Goal: Information Seeking & Learning: Learn about a topic

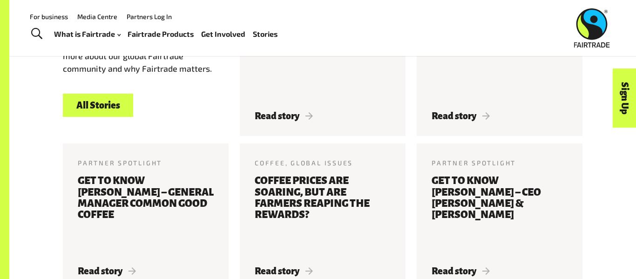
scroll to position [1088, 0]
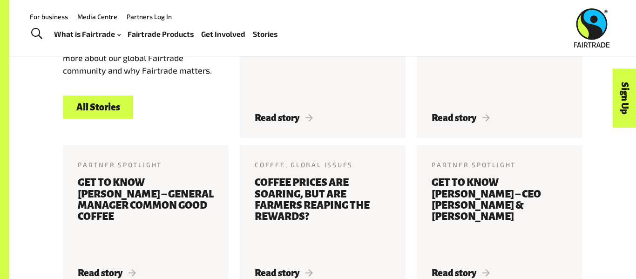
click at [153, 38] on link "Fairtrade Products" at bounding box center [161, 34] width 66 height 14
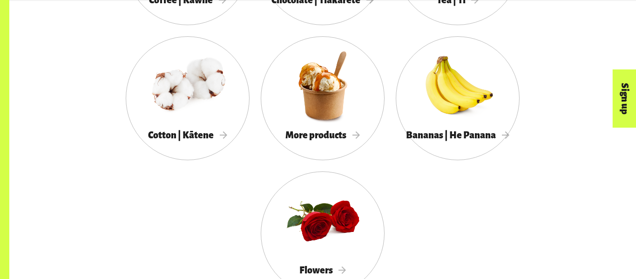
scroll to position [965, 0]
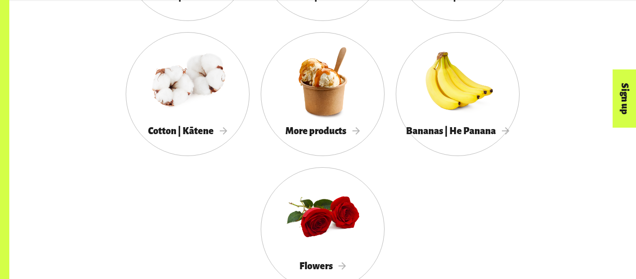
click at [330, 96] on div at bounding box center [323, 81] width 124 height 81
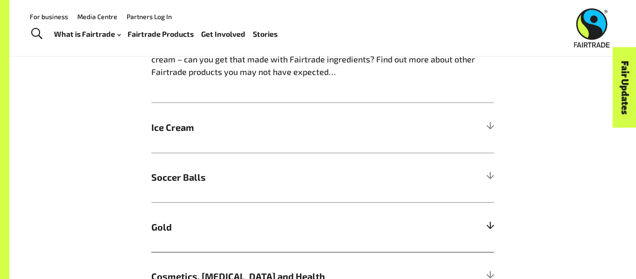
scroll to position [586, 0]
click at [281, 110] on h5 "Ice Cream" at bounding box center [322, 128] width 343 height 50
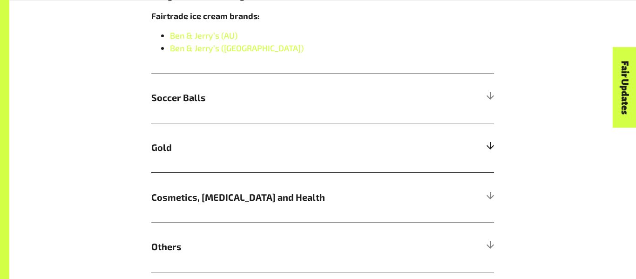
click at [281, 110] on h5 "Soccer Balls" at bounding box center [322, 98] width 343 height 50
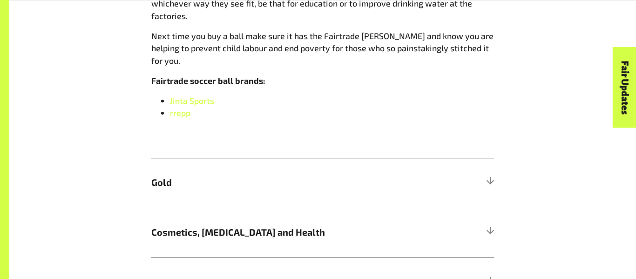
scroll to position [923, 0]
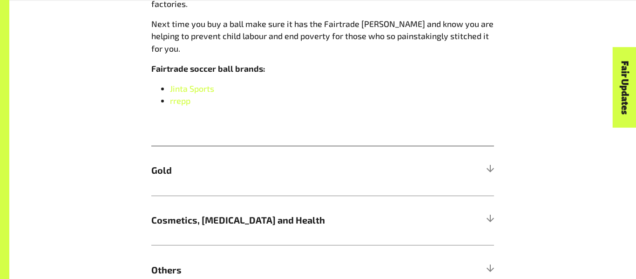
click at [277, 163] on span "Gold" at bounding box center [279, 170] width 257 height 14
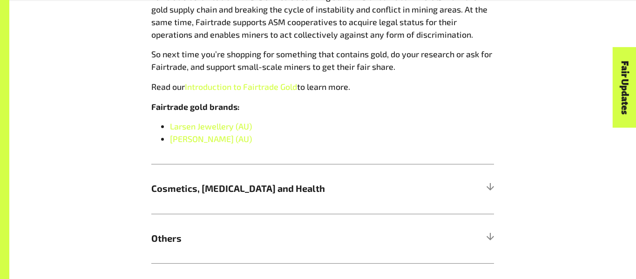
scroll to position [1001, 0]
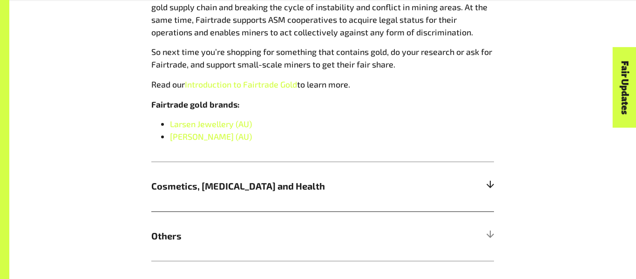
click at [244, 172] on h5 "Cosmetics, [MEDICAL_DATA] and Health" at bounding box center [322, 187] width 343 height 50
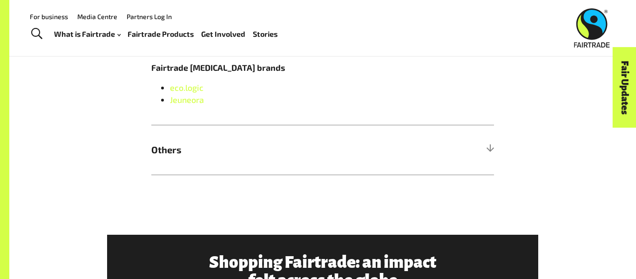
scroll to position [926, 0]
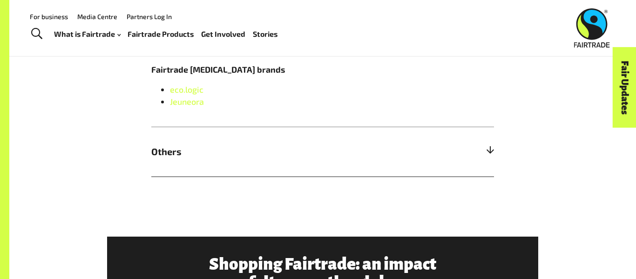
click at [248, 165] on h5 "Others" at bounding box center [322, 152] width 343 height 50
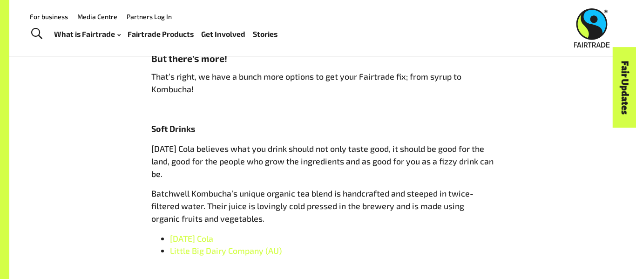
scroll to position [884, 0]
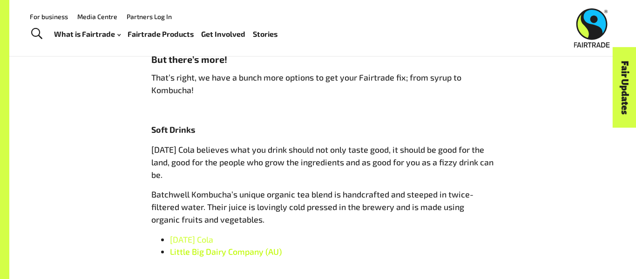
click at [250, 254] on span "Little Big Dairy Company (AU)" at bounding box center [226, 251] width 112 height 10
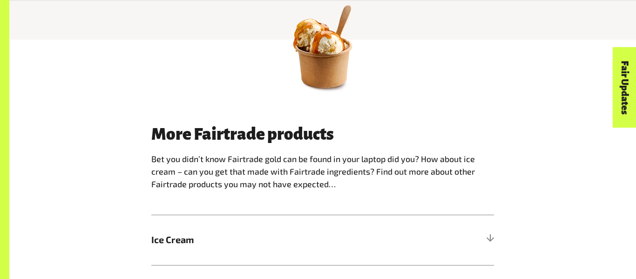
scroll to position [478, 0]
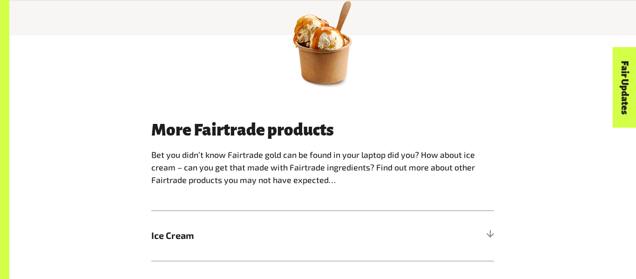
click at [197, 237] on span "Ice Cream" at bounding box center [279, 236] width 257 height 14
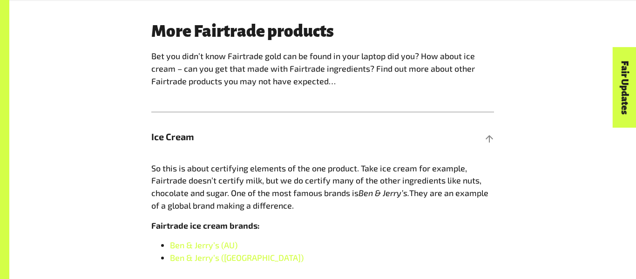
scroll to position [578, 0]
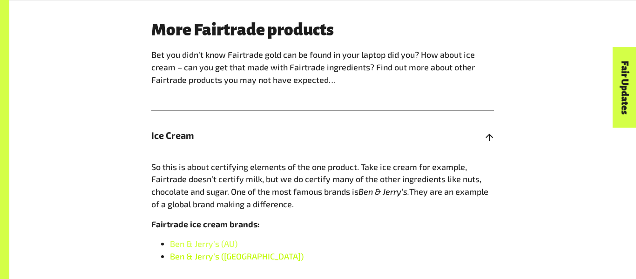
click at [201, 259] on link "Ben & Jerry’s ([GEOGRAPHIC_DATA])" at bounding box center [237, 256] width 134 height 10
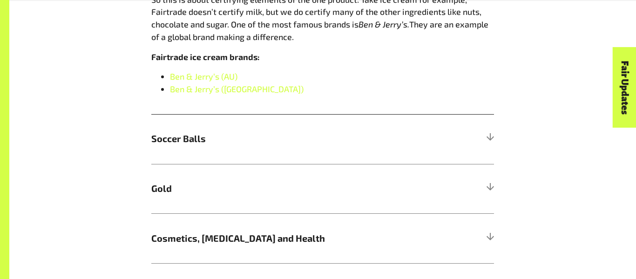
scroll to position [746, 0]
click at [262, 139] on span "Soccer Balls" at bounding box center [279, 138] width 257 height 14
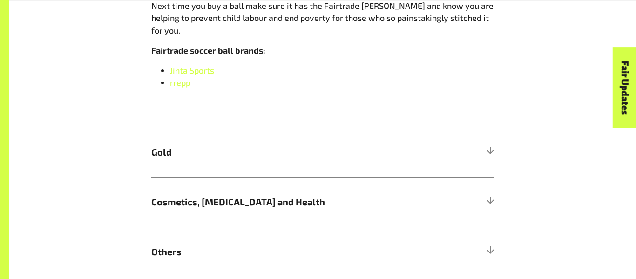
scroll to position [940, 0]
click at [224, 227] on h5 "Others" at bounding box center [322, 252] width 343 height 50
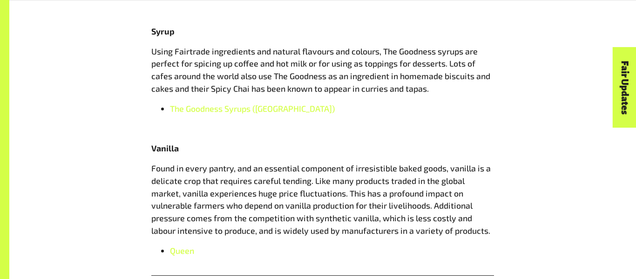
scroll to position [1145, 0]
click at [246, 108] on span "The Goodness Syrups ([GEOGRAPHIC_DATA])" at bounding box center [252, 108] width 165 height 10
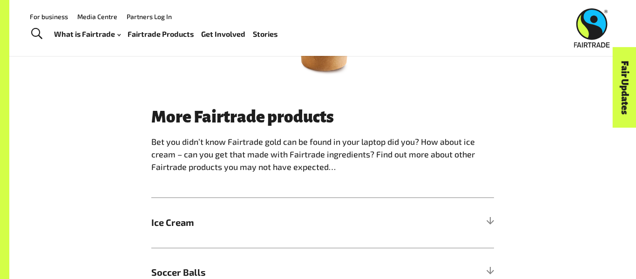
scroll to position [0, 0]
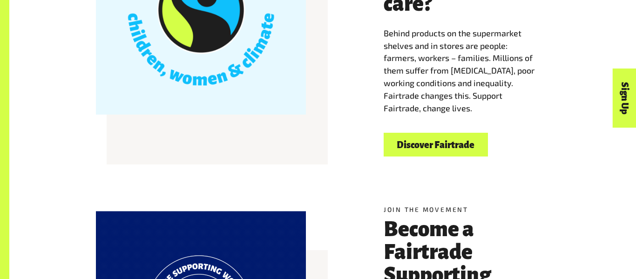
scroll to position [185, 0]
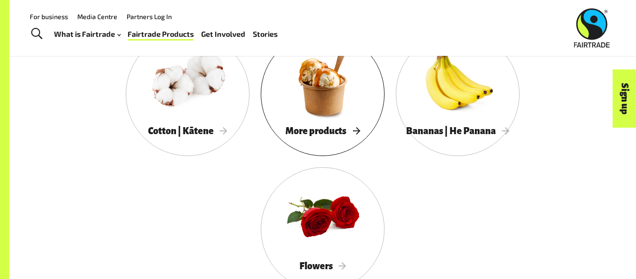
click at [308, 121] on div at bounding box center [323, 81] width 124 height 81
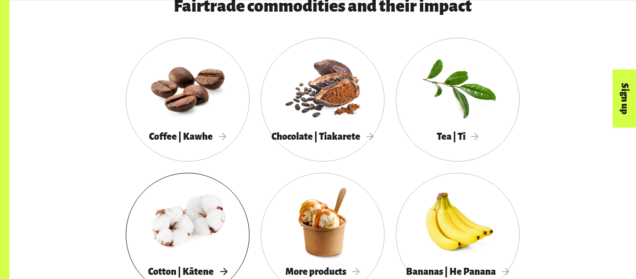
scroll to position [827, 0]
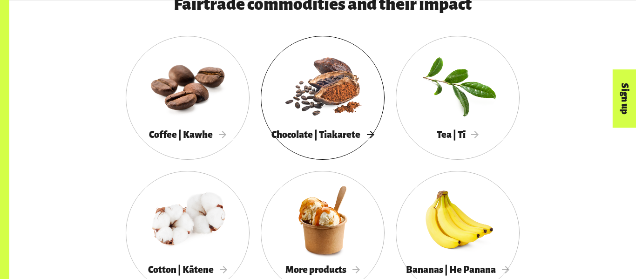
click at [315, 140] on div "Chocolate | Tiakarete" at bounding box center [323, 134] width 124 height 19
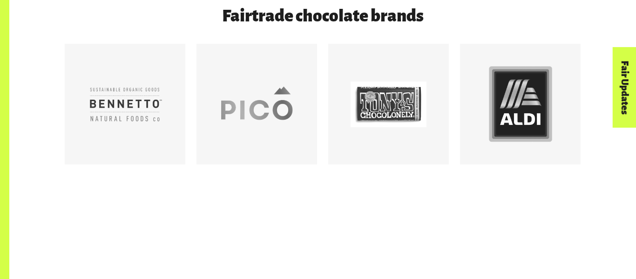
scroll to position [540, 0]
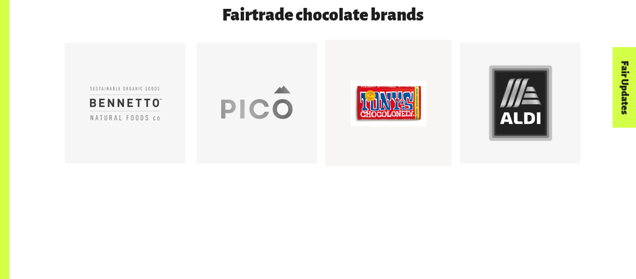
click at [380, 138] on div at bounding box center [389, 104] width 76 height 76
